Goal: Transaction & Acquisition: Subscribe to service/newsletter

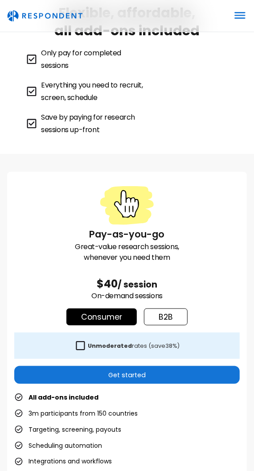
scroll to position [77, 0]
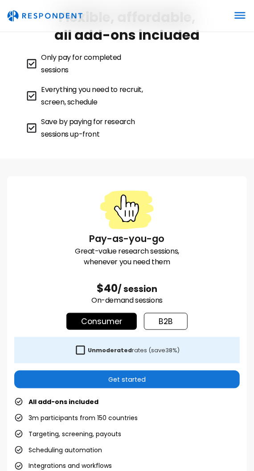
click at [148, 379] on link "Get started" at bounding box center [127, 380] width 226 height 18
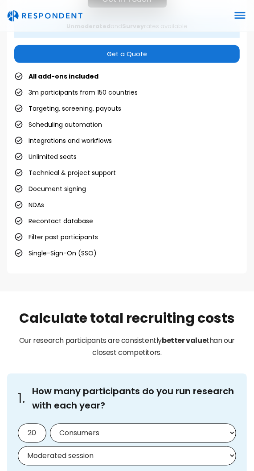
scroll to position [1500, 0]
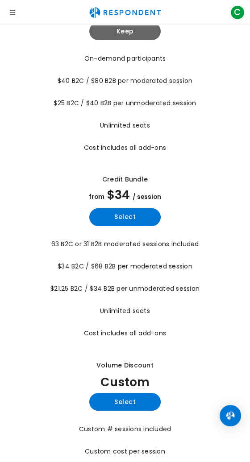
scroll to position [146, 0]
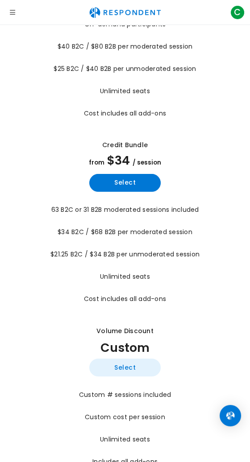
click at [127, 361] on button "Select" at bounding box center [124, 368] width 71 height 18
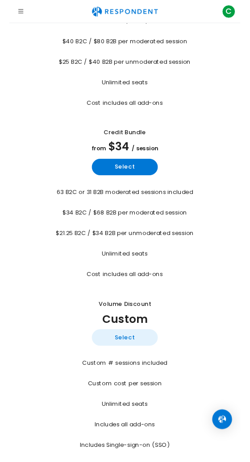
scroll to position [173, 0]
